Goal: Information Seeking & Learning: Find specific fact

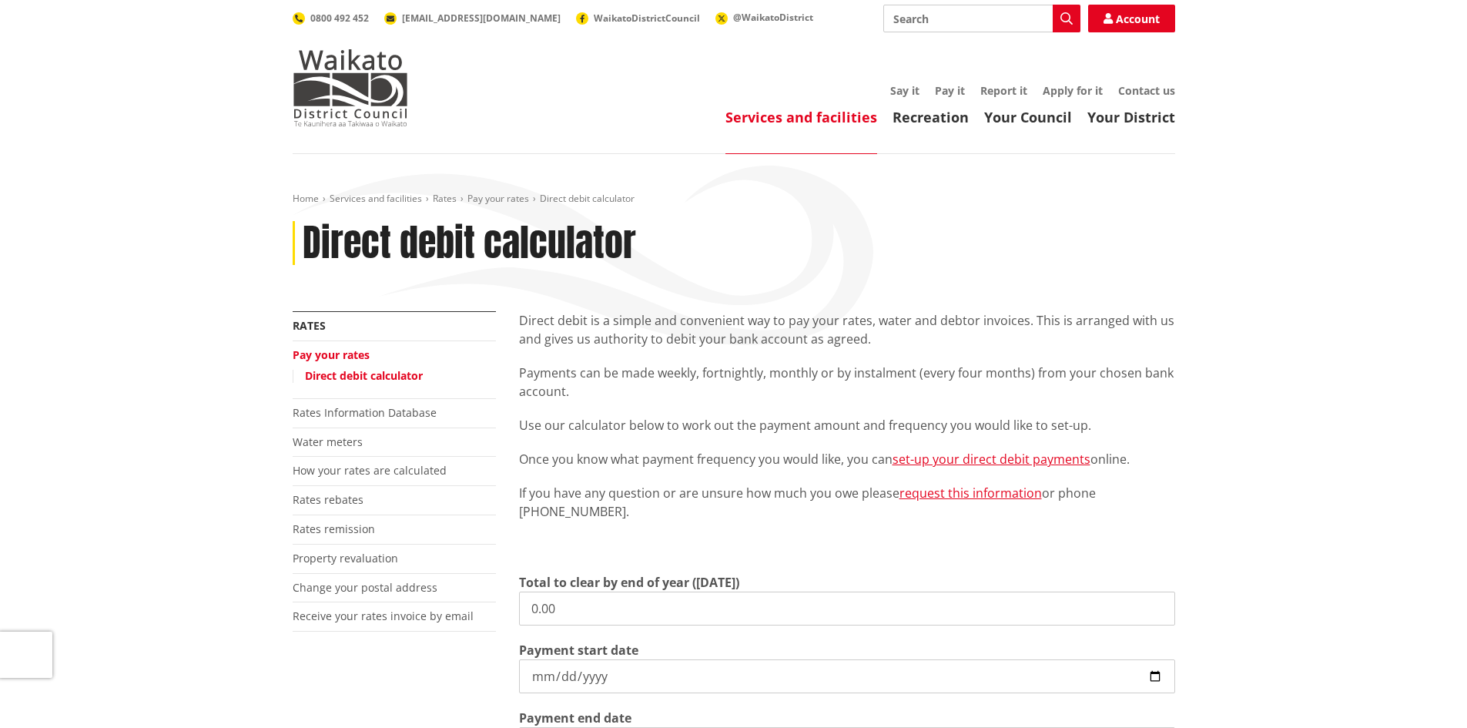
scroll to position [77, 0]
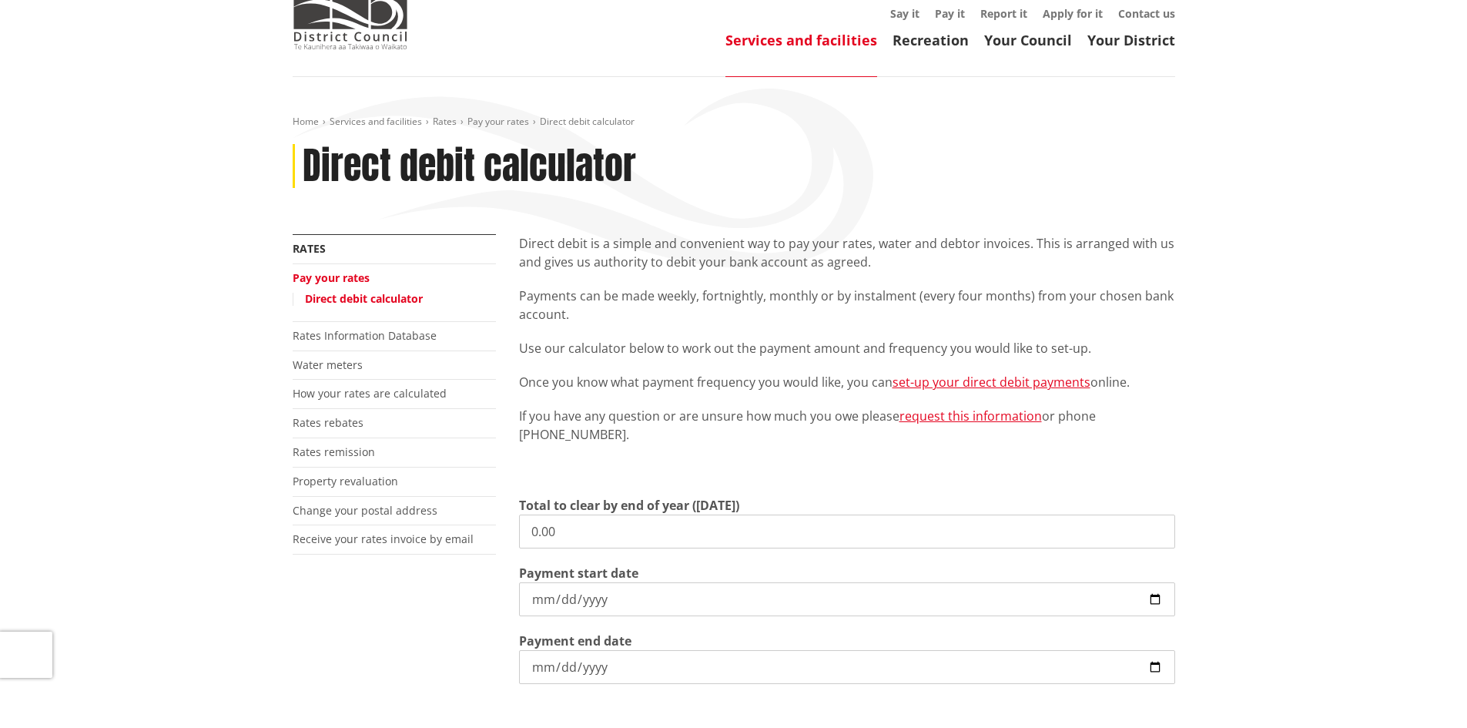
click at [594, 524] on input "0.00" at bounding box center [847, 531] width 656 height 34
drag, startPoint x: 603, startPoint y: 532, endPoint x: 679, endPoint y: 540, distance: 76.6
click at [483, 530] on div "More from this section Rates Pay your rates Direct debit calculator Rates Infor…" at bounding box center [733, 550] width 905 height 633
type input "4,600.53"
click at [692, 594] on input "2025-09-02" at bounding box center [847, 599] width 656 height 34
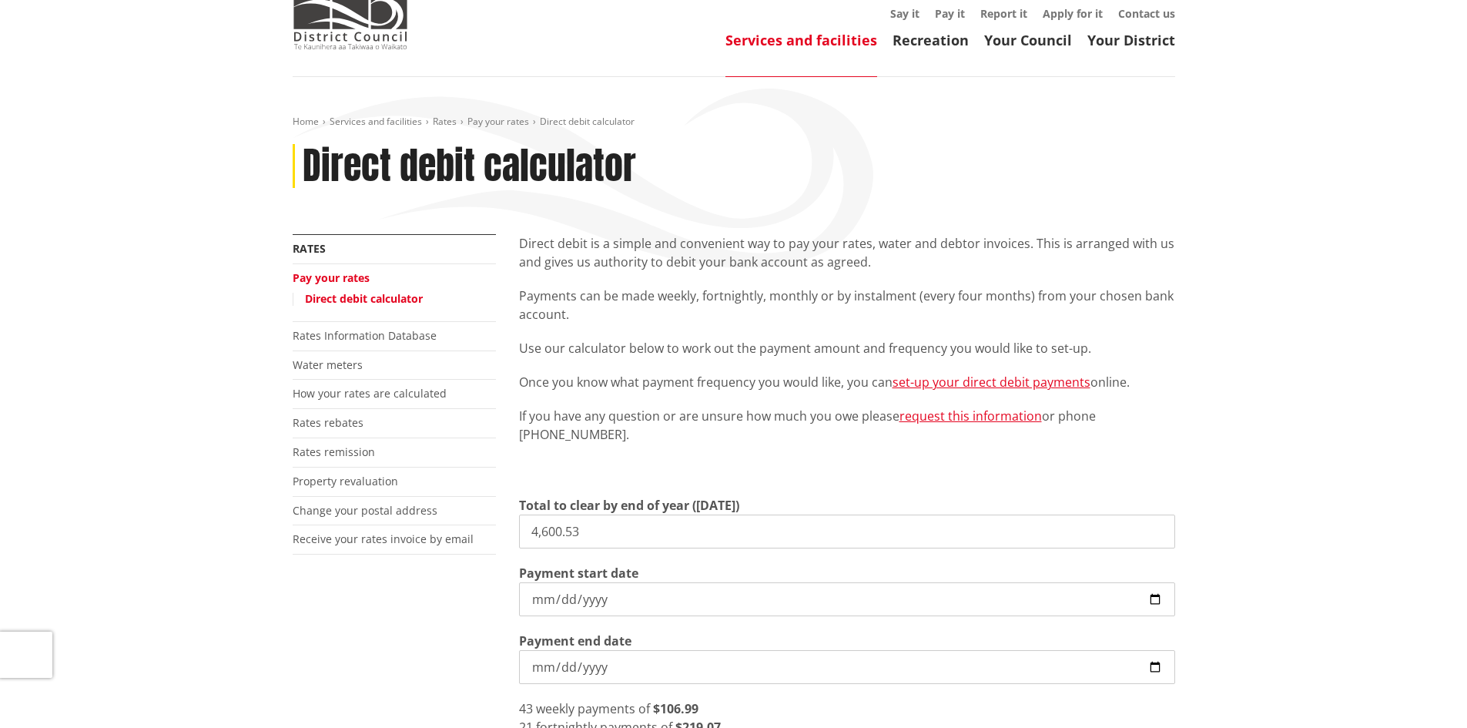
scroll to position [154, 0]
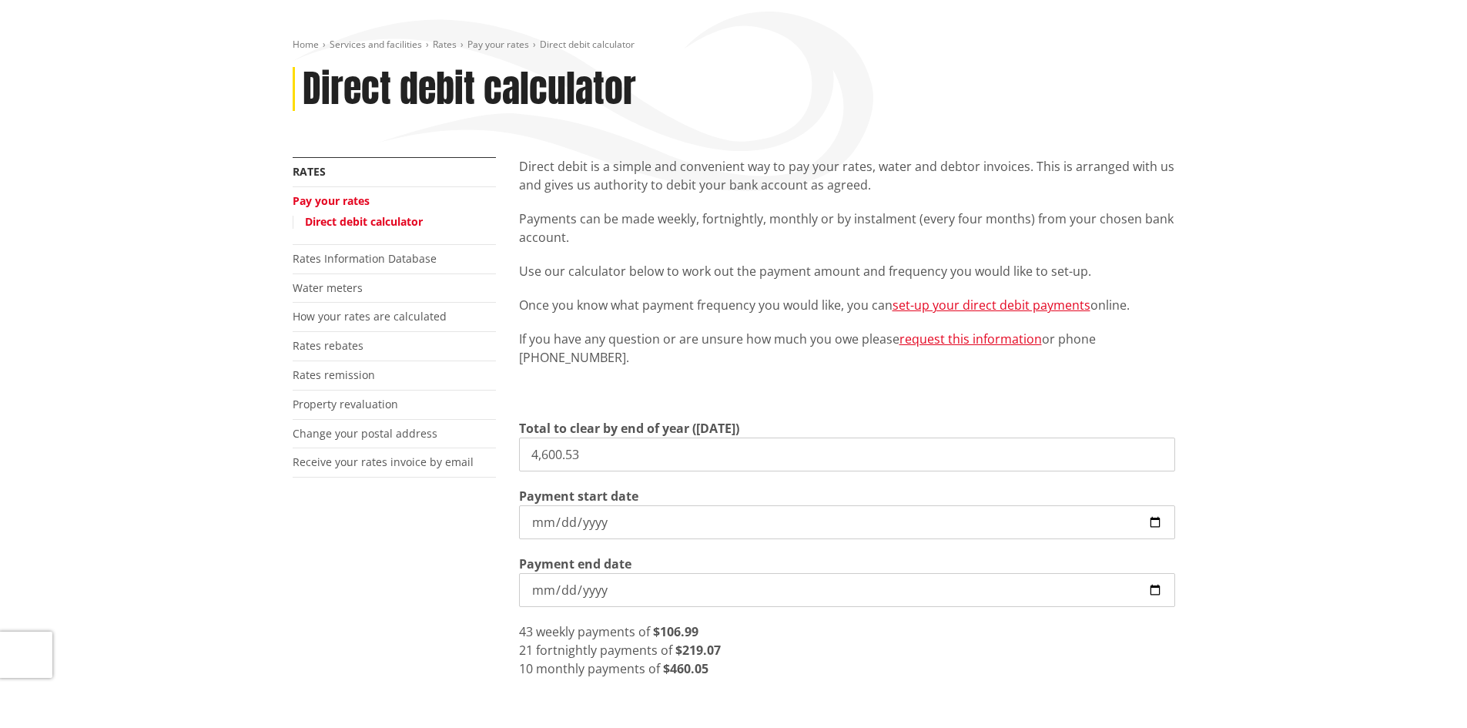
click at [1160, 517] on input "2025-09-02" at bounding box center [847, 522] width 656 height 34
drag, startPoint x: 410, startPoint y: 573, endPoint x: 375, endPoint y: 578, distance: 35.1
click at [410, 574] on div "More from this section Rates Pay your rates Direct debit calculator Rates Infor…" at bounding box center [733, 509] width 905 height 704
click at [1162, 517] on input "2025-09-03" at bounding box center [847, 522] width 656 height 34
click at [1161, 517] on input "2025-09-17" at bounding box center [847, 522] width 656 height 34
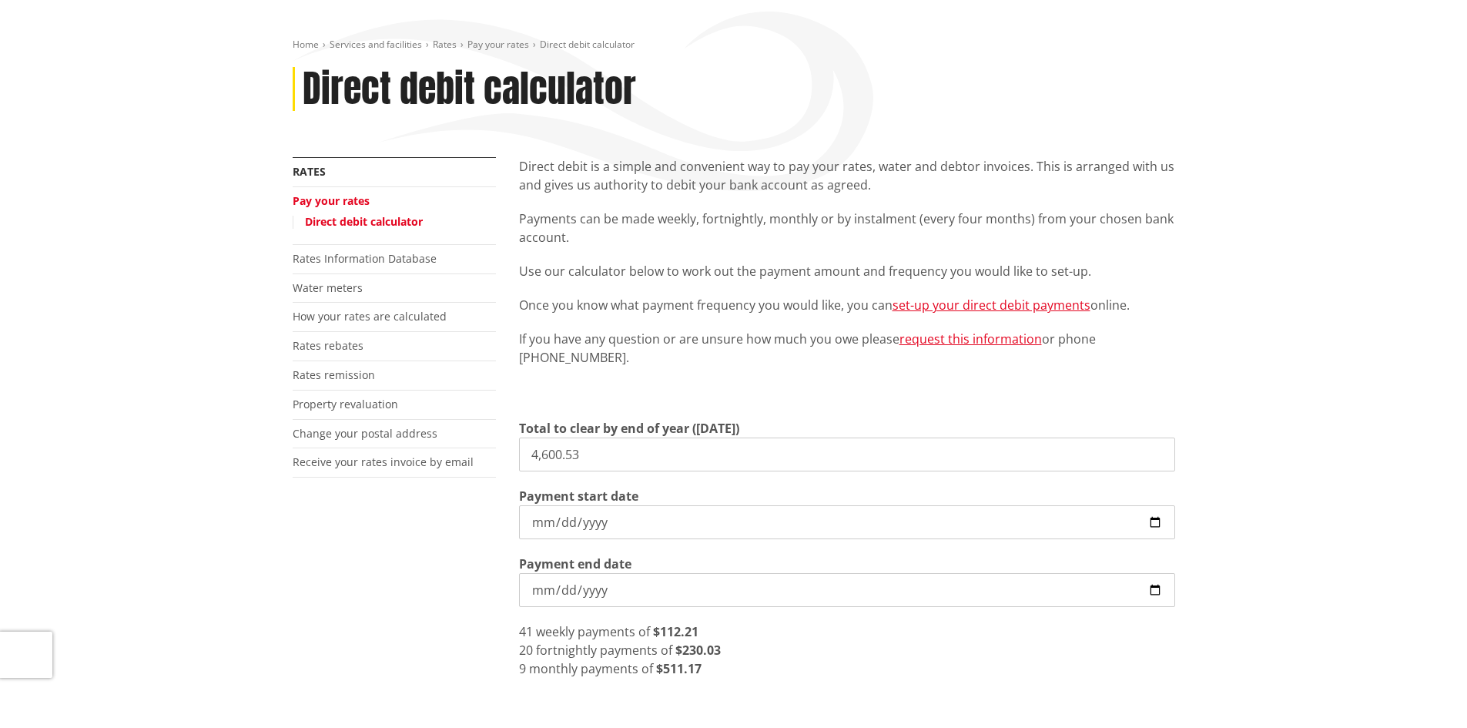
drag, startPoint x: 1146, startPoint y: 519, endPoint x: 1157, endPoint y: 518, distance: 10.8
click at [1149, 519] on input "2025-09-17" at bounding box center [847, 522] width 656 height 34
click at [417, 577] on div "More from this section Rates Pay your rates Direct debit calculator Rates Infor…" at bounding box center [733, 509] width 905 height 704
click at [714, 370] on div "Direct debit is a simple and convenient way to pay your rates, water and debtor…" at bounding box center [847, 280] width 656 height 246
click at [1153, 514] on input "2025-08-19" at bounding box center [847, 522] width 656 height 34
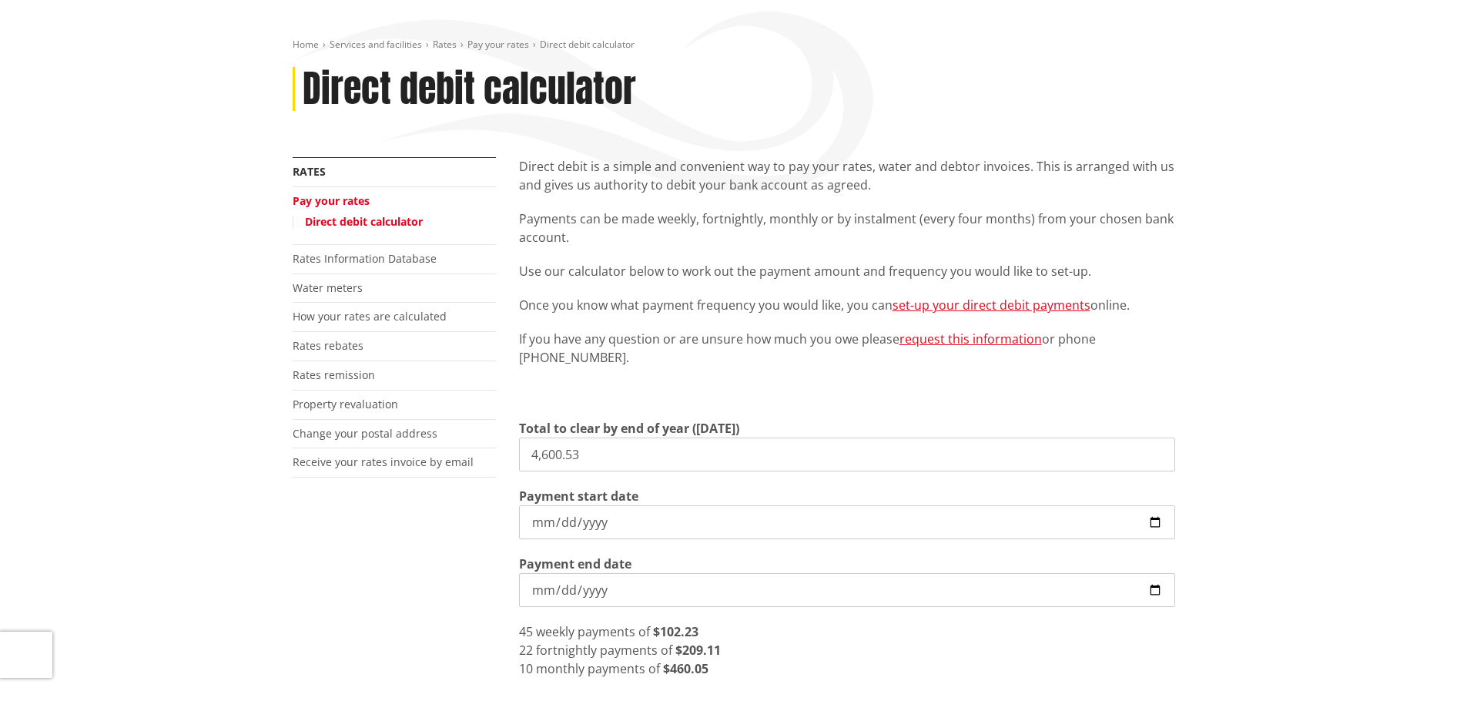
click at [1157, 517] on input "2025-08-19" at bounding box center [847, 522] width 656 height 34
type input "2025-09-03"
click at [413, 556] on div "More from this section Rates Pay your rates Direct debit calculator Rates Infor…" at bounding box center [733, 509] width 905 height 704
click at [445, 576] on div "More from this section Rates Pay your rates Direct debit calculator Rates Infor…" at bounding box center [733, 509] width 905 height 704
click at [1159, 585] on input "2026-06-30" at bounding box center [847, 590] width 656 height 34
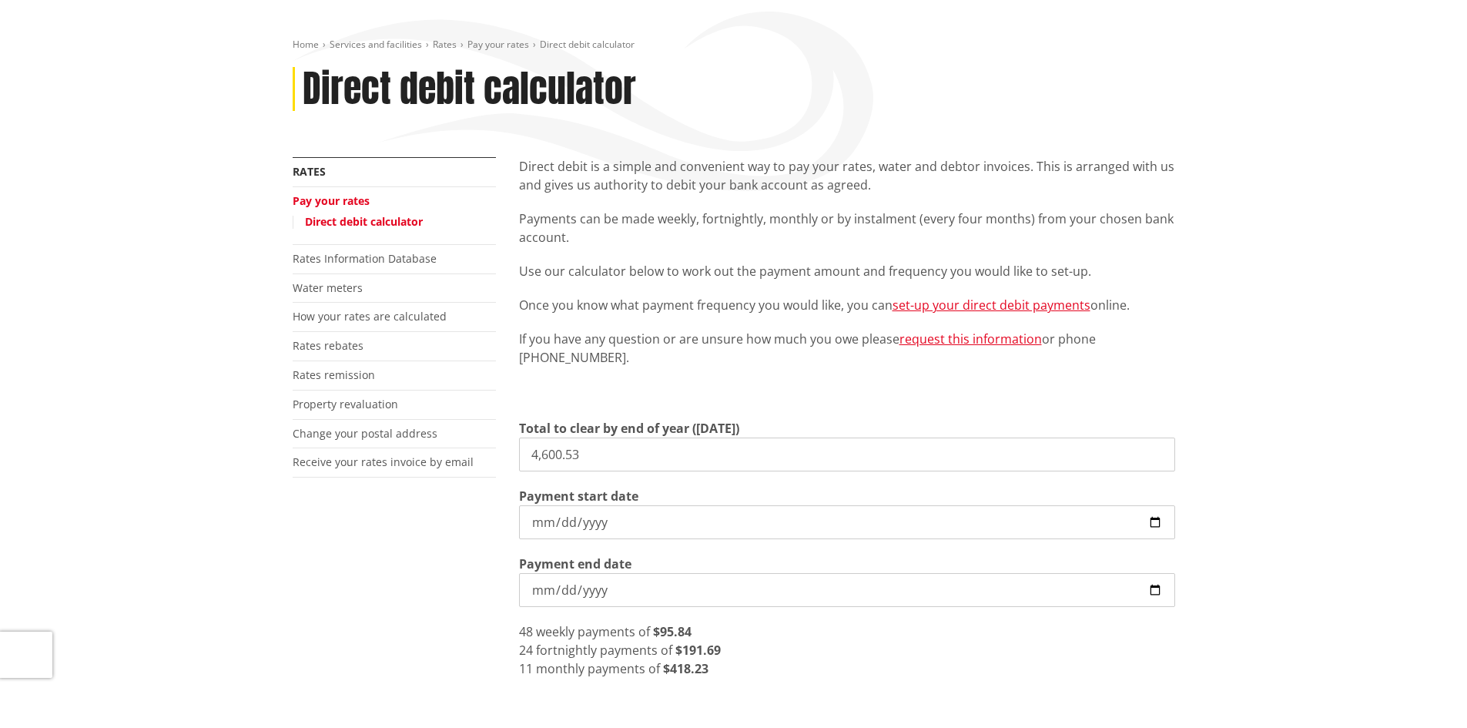
click at [1150, 585] on input "2026-08-06" at bounding box center [847, 590] width 656 height 34
click at [492, 617] on div "More from this section Rates Pay your rates Direct debit calculator Rates Infor…" at bounding box center [733, 509] width 905 height 704
click at [1156, 588] on input "2026-07-30" at bounding box center [847, 590] width 656 height 34
click at [1146, 585] on input "2026-07-09" at bounding box center [847, 590] width 656 height 34
click at [1160, 587] on input "2026-07-09" at bounding box center [847, 590] width 656 height 34
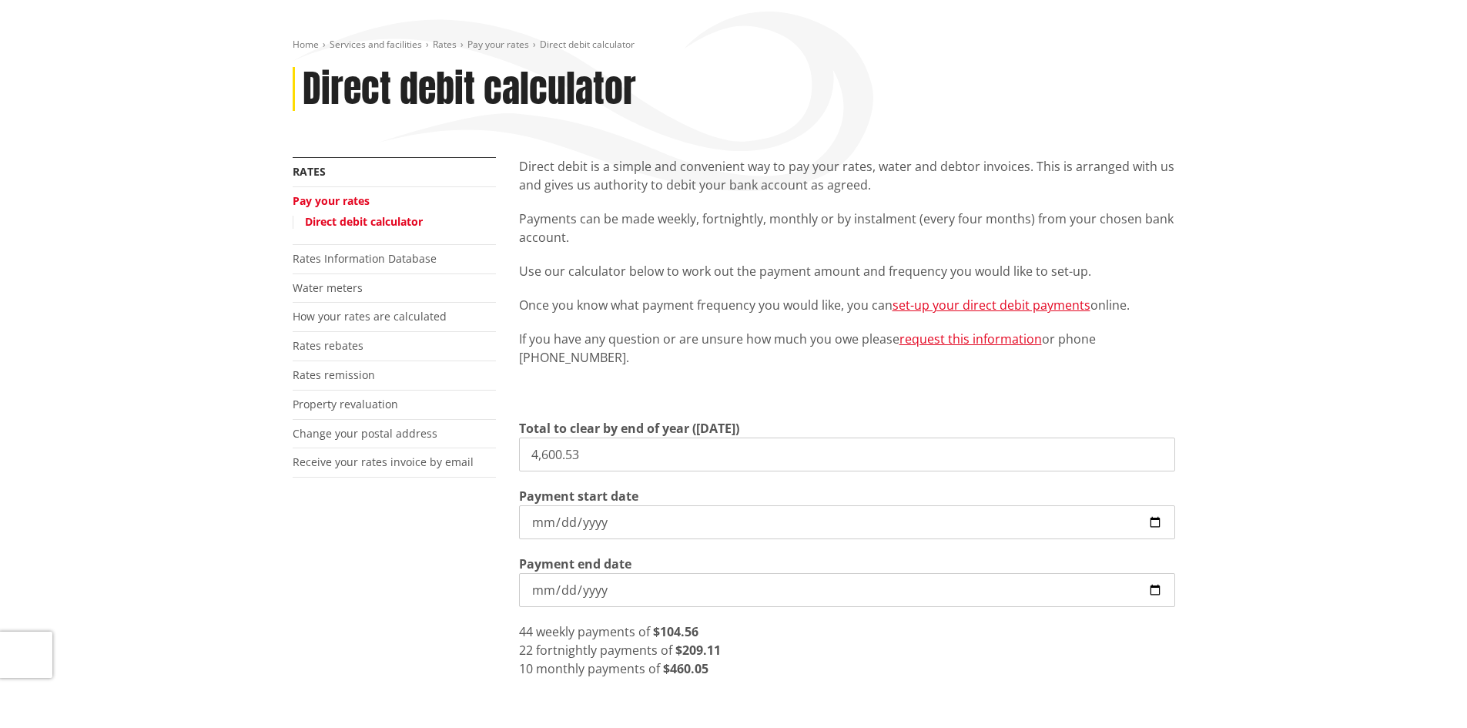
click at [1159, 587] on input "2026-07-09" at bounding box center [847, 590] width 656 height 34
click at [1158, 520] on input "2025-09-03" at bounding box center [847, 522] width 656 height 34
click at [1157, 593] on input "2026-07-09" at bounding box center [847, 590] width 656 height 34
type input "2026-07-08"
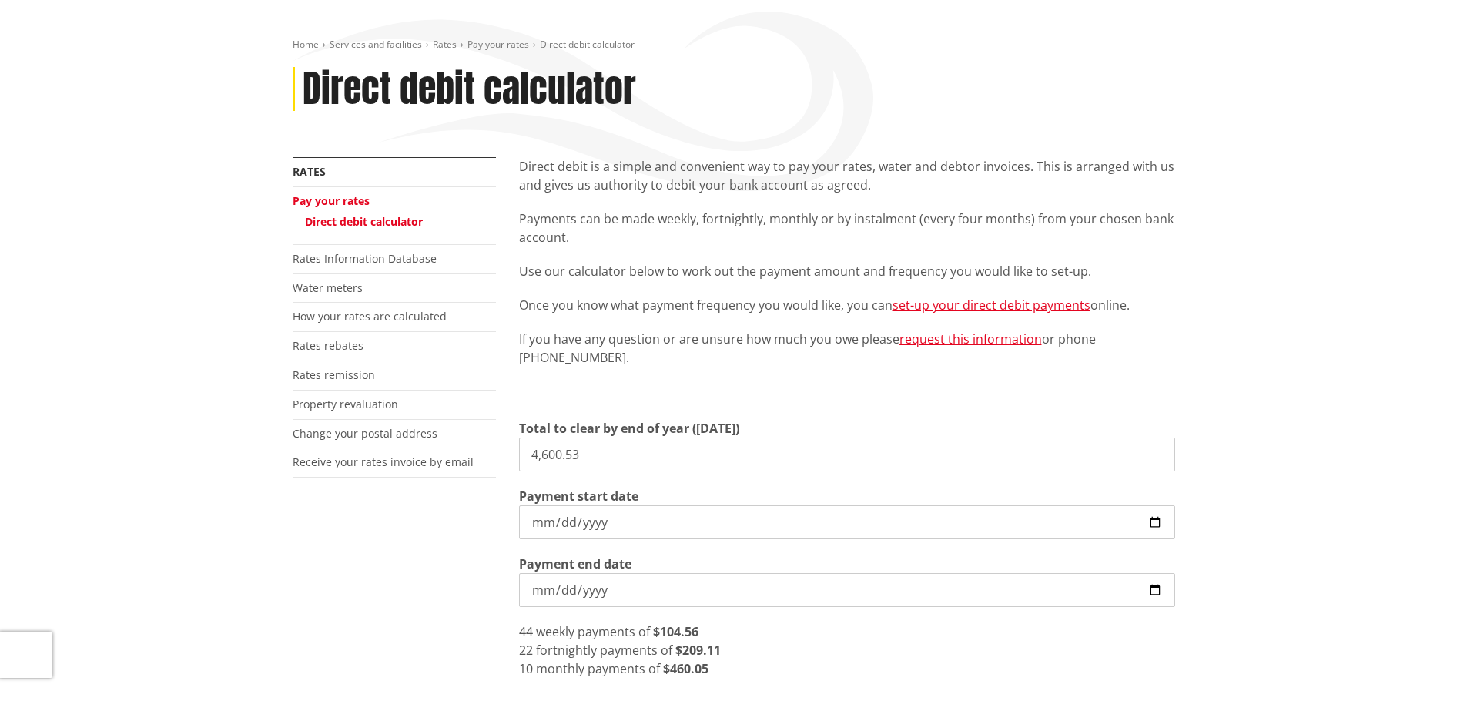
click at [393, 542] on div "More from this section Rates Pay your rates Direct debit calculator Rates Infor…" at bounding box center [733, 509] width 905 height 704
click at [838, 200] on div "Direct debit is a simple and convenient way to pay your rates, water and debtor…" at bounding box center [847, 280] width 656 height 246
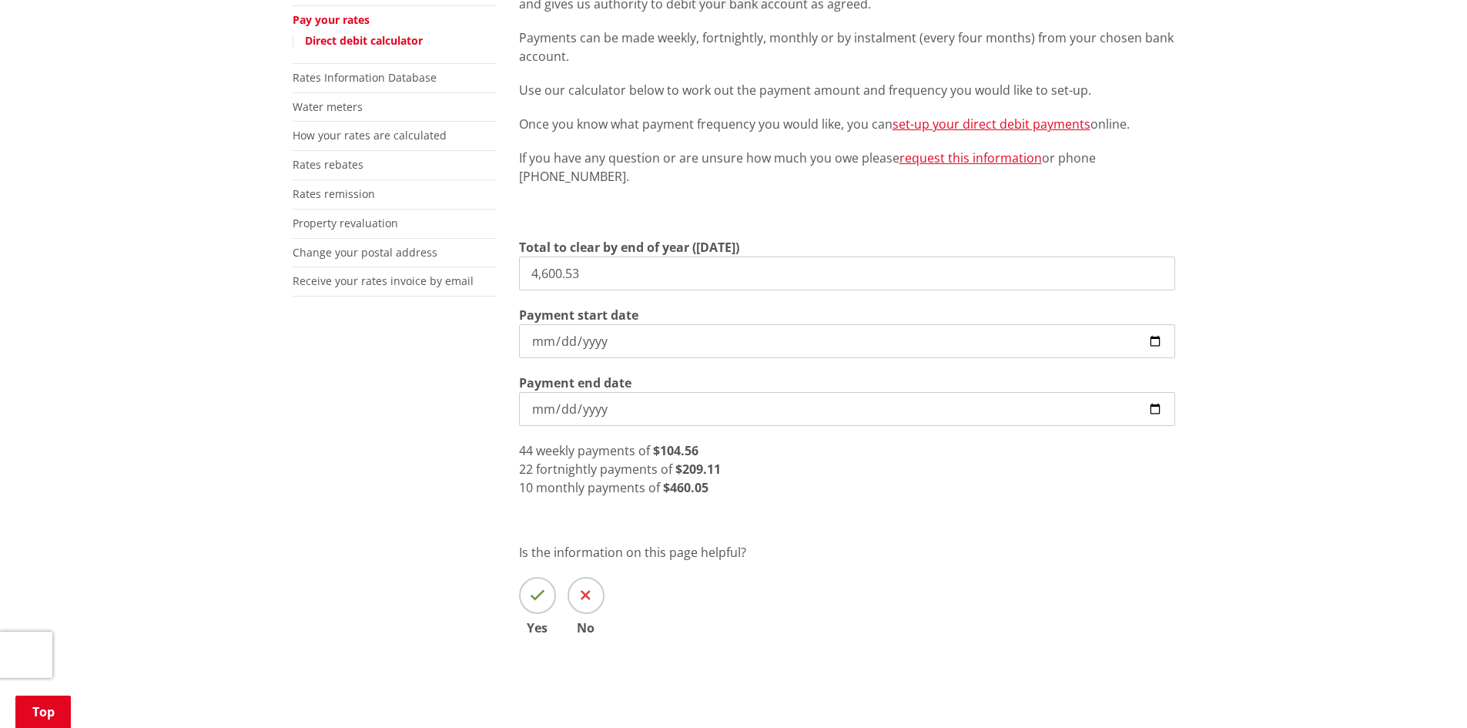
scroll to position [308, 0]
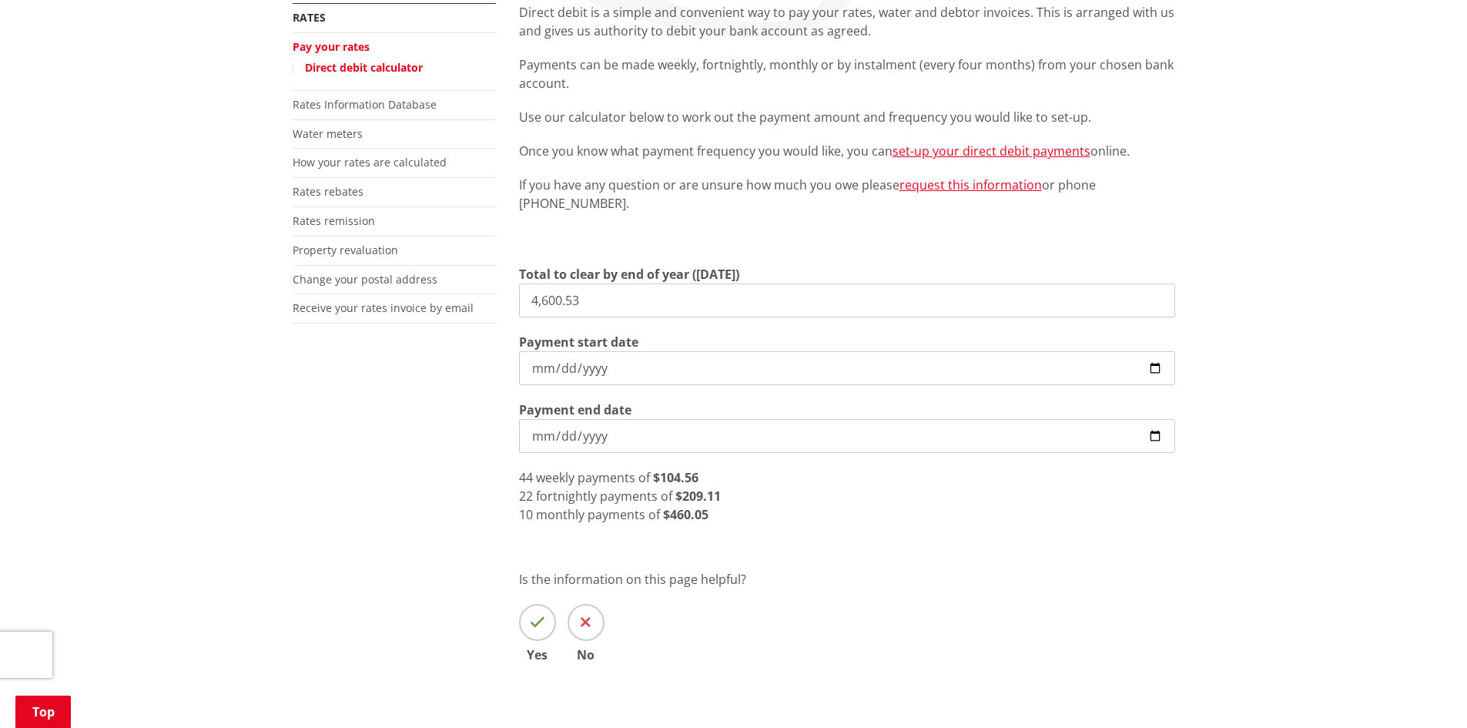
click at [828, 517] on div "10 monthly payments of $460.05" at bounding box center [847, 514] width 656 height 18
drag, startPoint x: 710, startPoint y: 514, endPoint x: 514, endPoint y: 480, distance: 199.1
click at [514, 480] on div "Direct debit is a simple and convenient way to pay your rates, water and debtor…" at bounding box center [846, 355] width 679 height 704
copy div "44 weekly payments of $104.56 22 fortnightly payments of $209.11 10 monthly pay…"
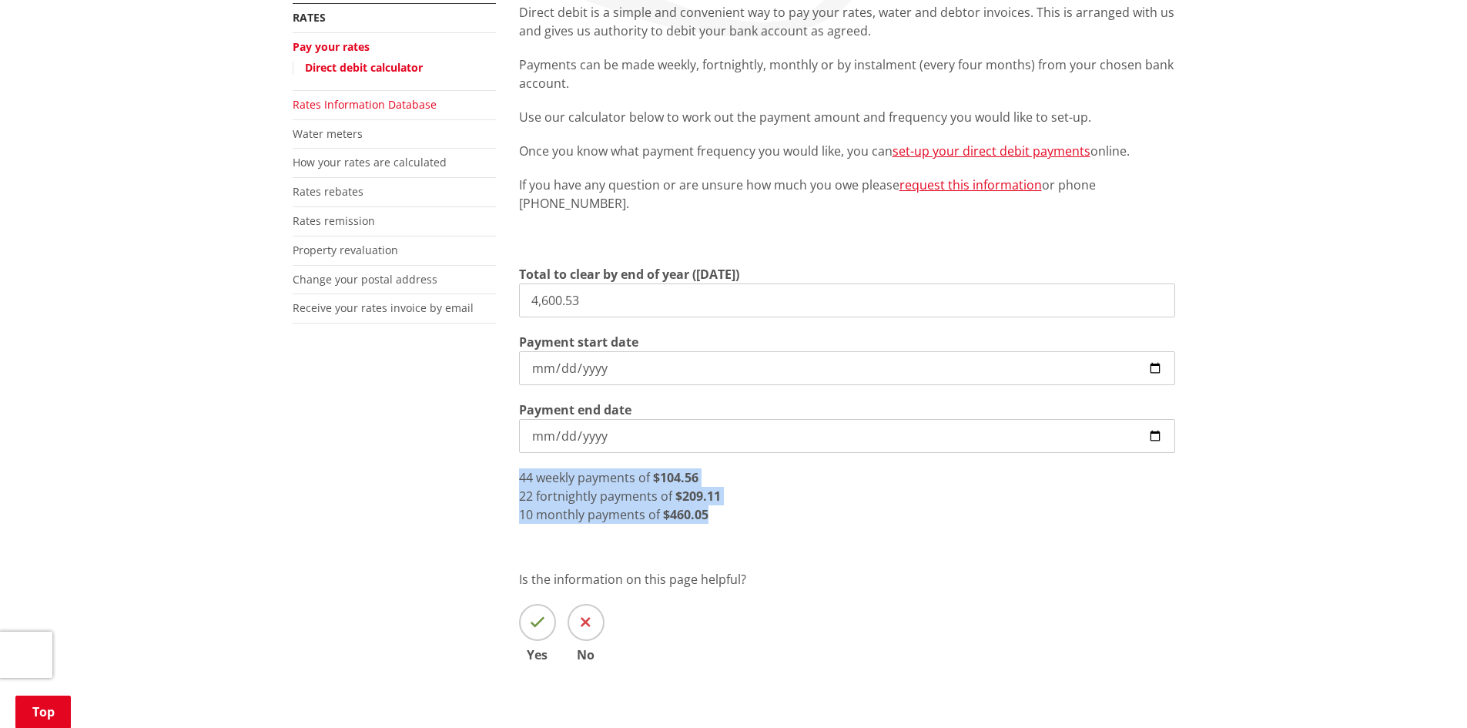
click at [380, 105] on link "Rates Information Database" at bounding box center [365, 104] width 144 height 15
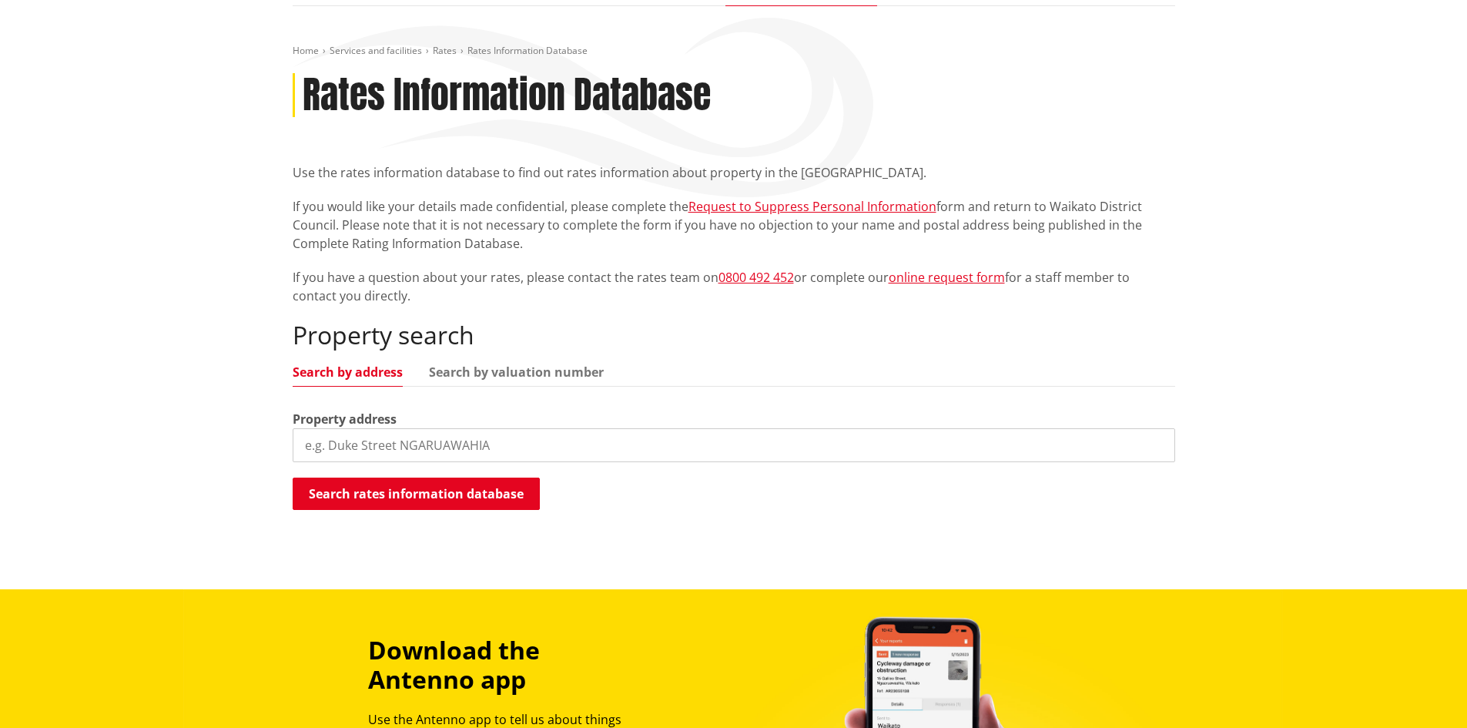
scroll to position [154, 0]
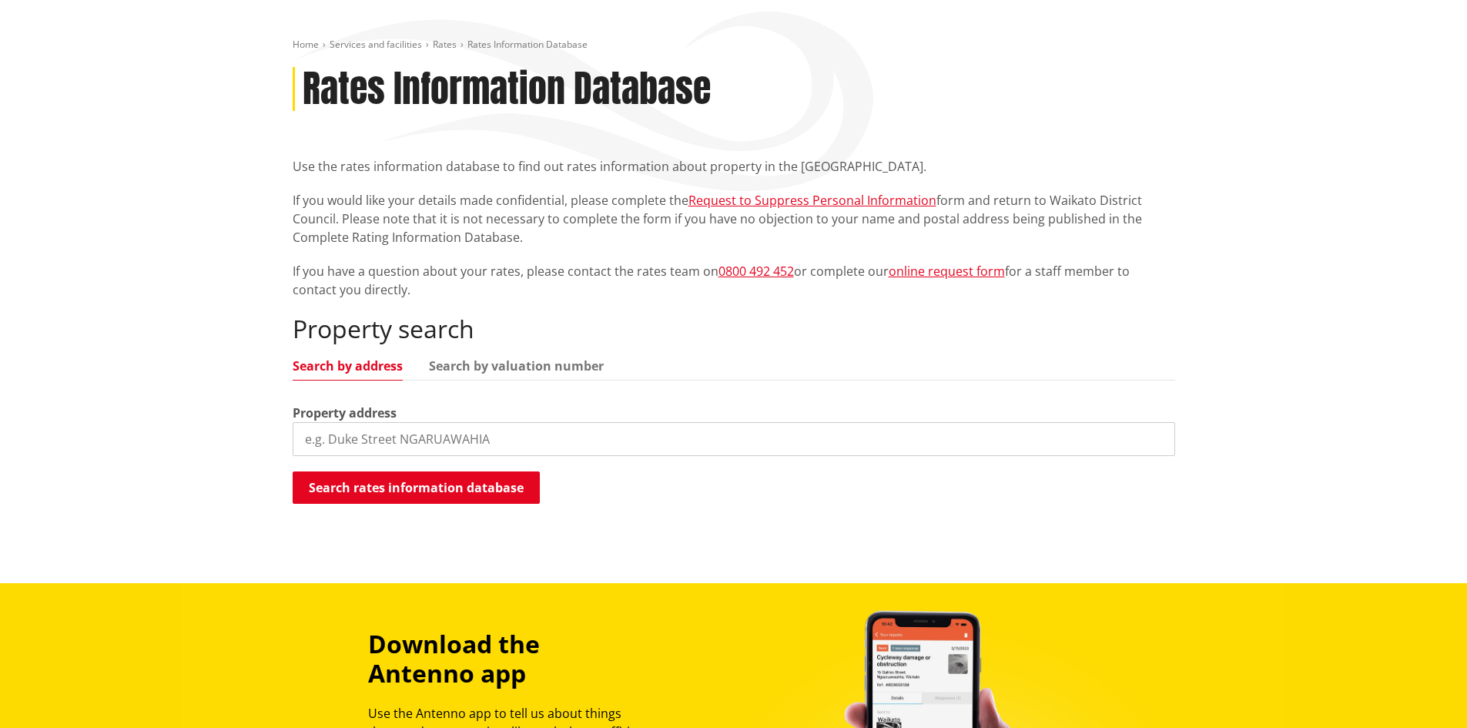
click at [384, 434] on input "search" at bounding box center [734, 439] width 882 height 34
type input "10 turutu"
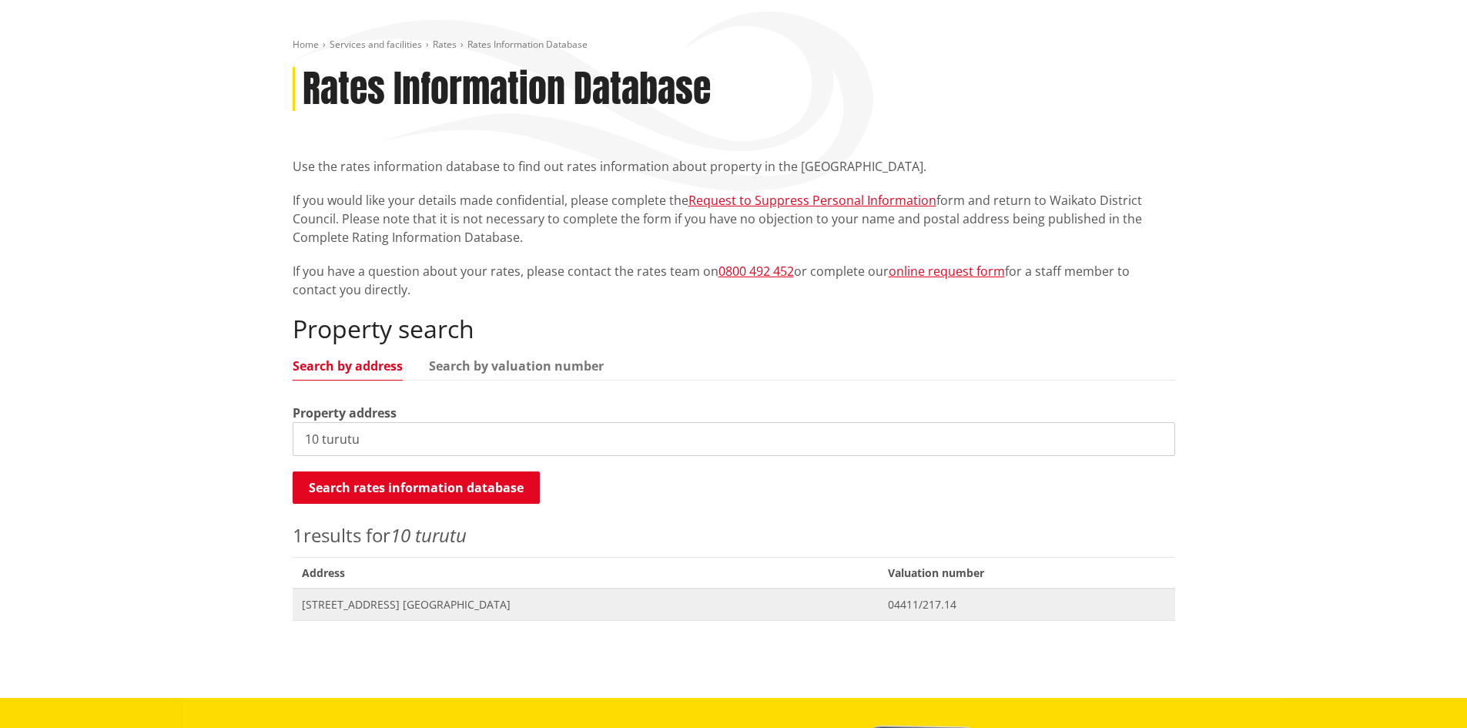
click at [420, 604] on span "[STREET_ADDRESS] [GEOGRAPHIC_DATA]" at bounding box center [585, 604] width 567 height 15
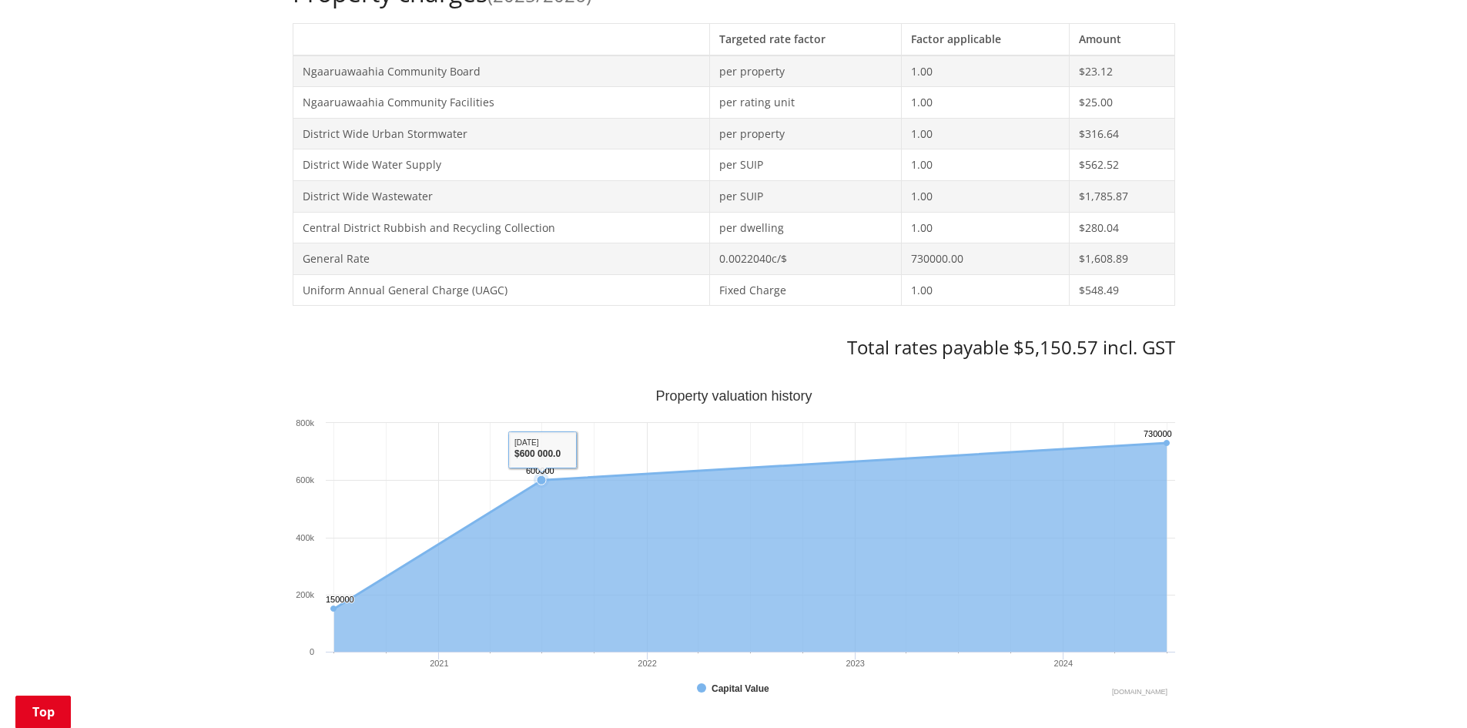
scroll to position [693, 0]
